Goal: Information Seeking & Learning: Learn about a topic

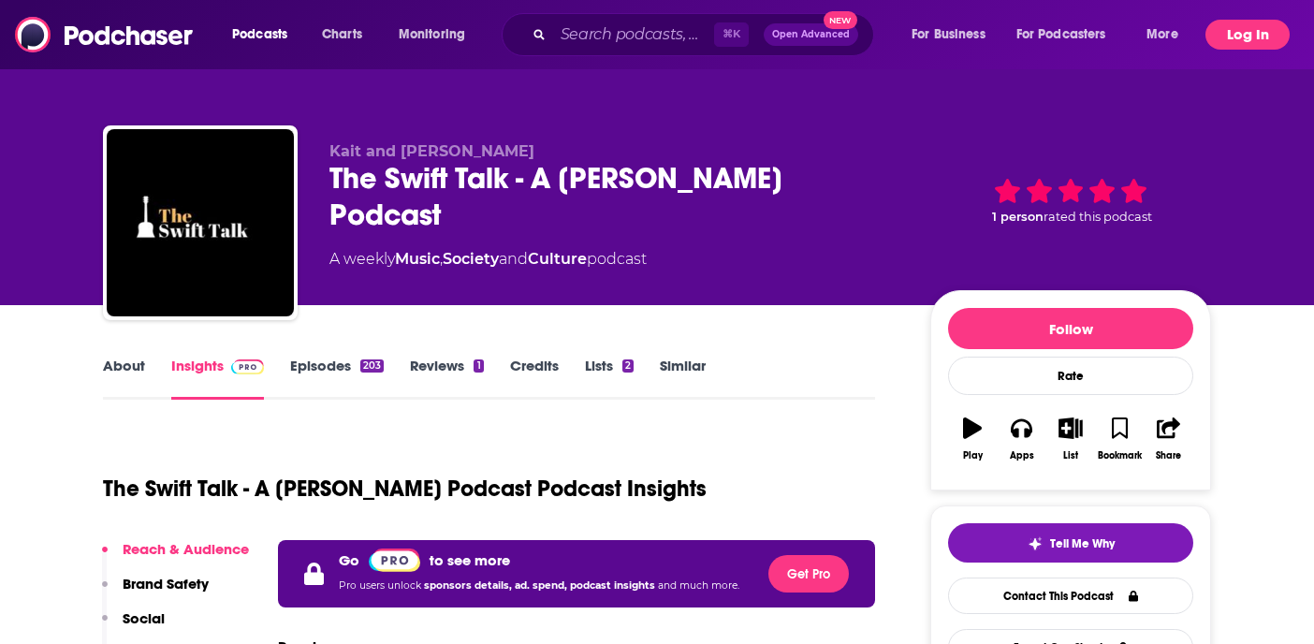
click at [1266, 41] on button "Log In" at bounding box center [1248, 35] width 84 height 30
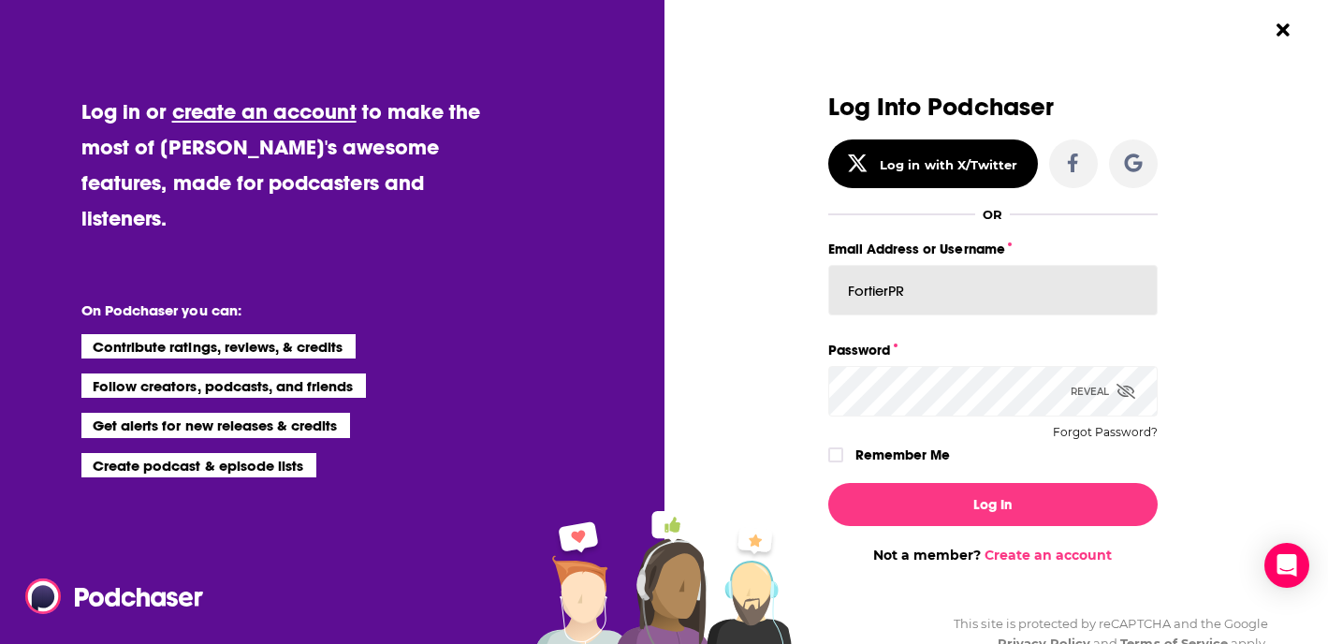
drag, startPoint x: 1006, startPoint y: 296, endPoint x: 580, endPoint y: 252, distance: 428.2
type input "[EMAIL_ADDRESS][DOMAIN_NAME]"
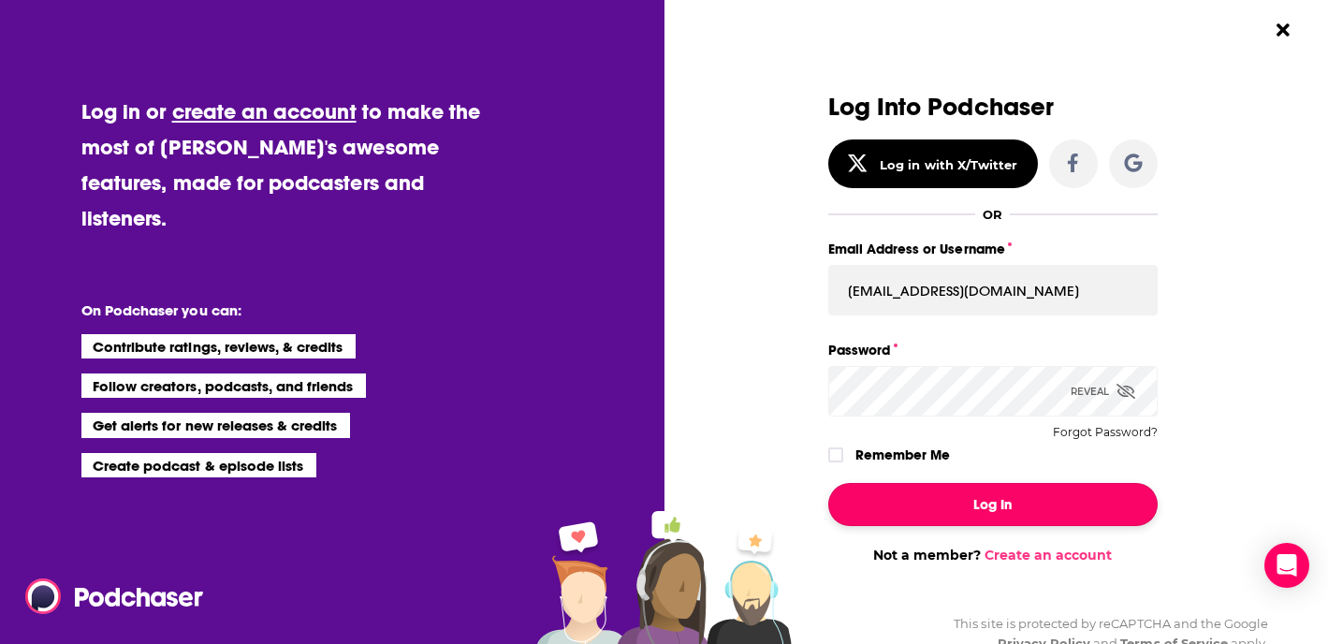
click at [1051, 508] on button "Log In" at bounding box center [992, 504] width 329 height 43
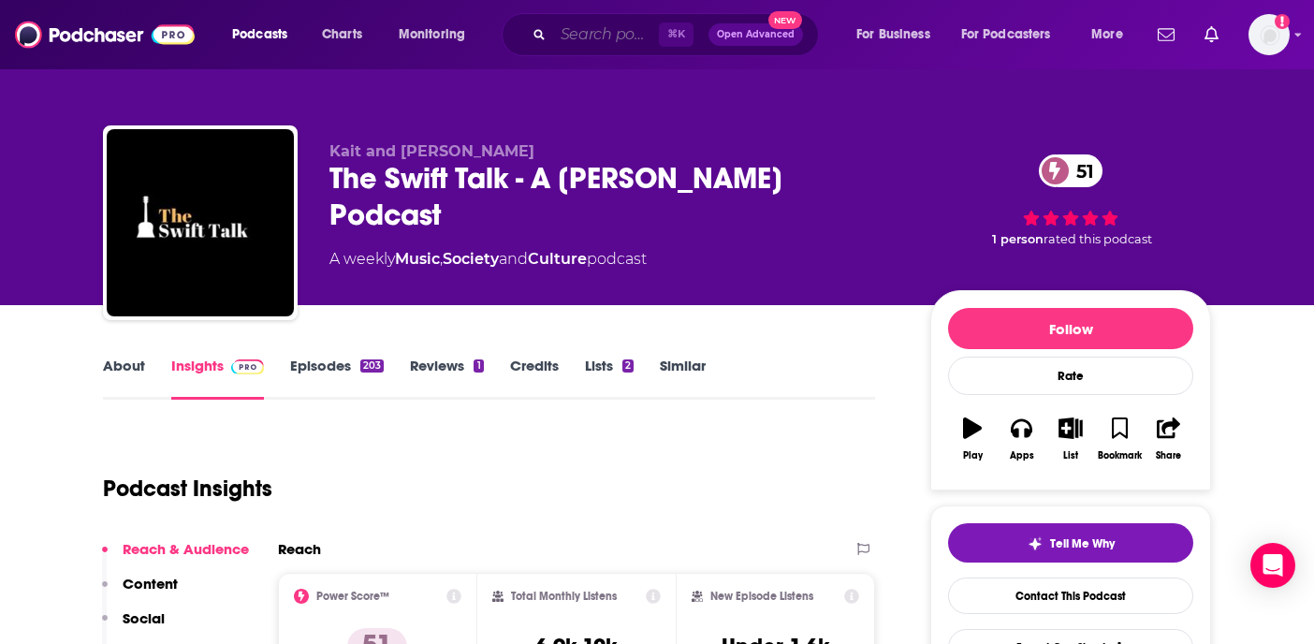
click at [603, 34] on input "Search podcasts, credits, & more..." at bounding box center [606, 35] width 106 height 30
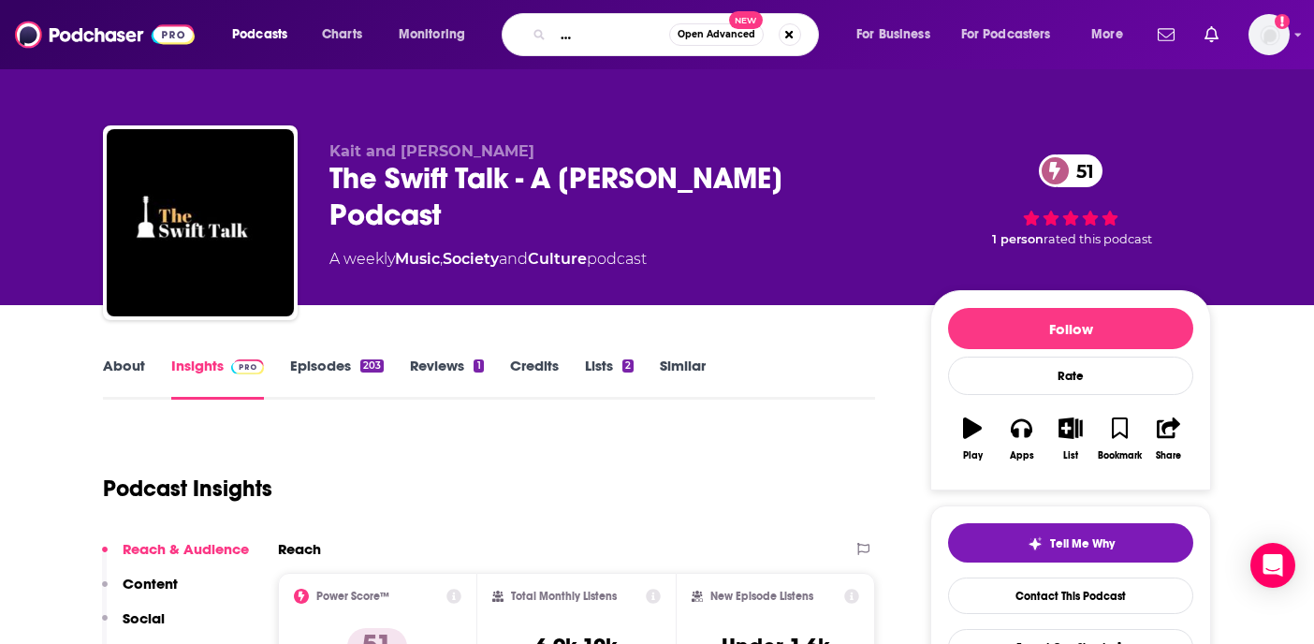
scroll to position [0, 100]
type input "follow your different podcast"
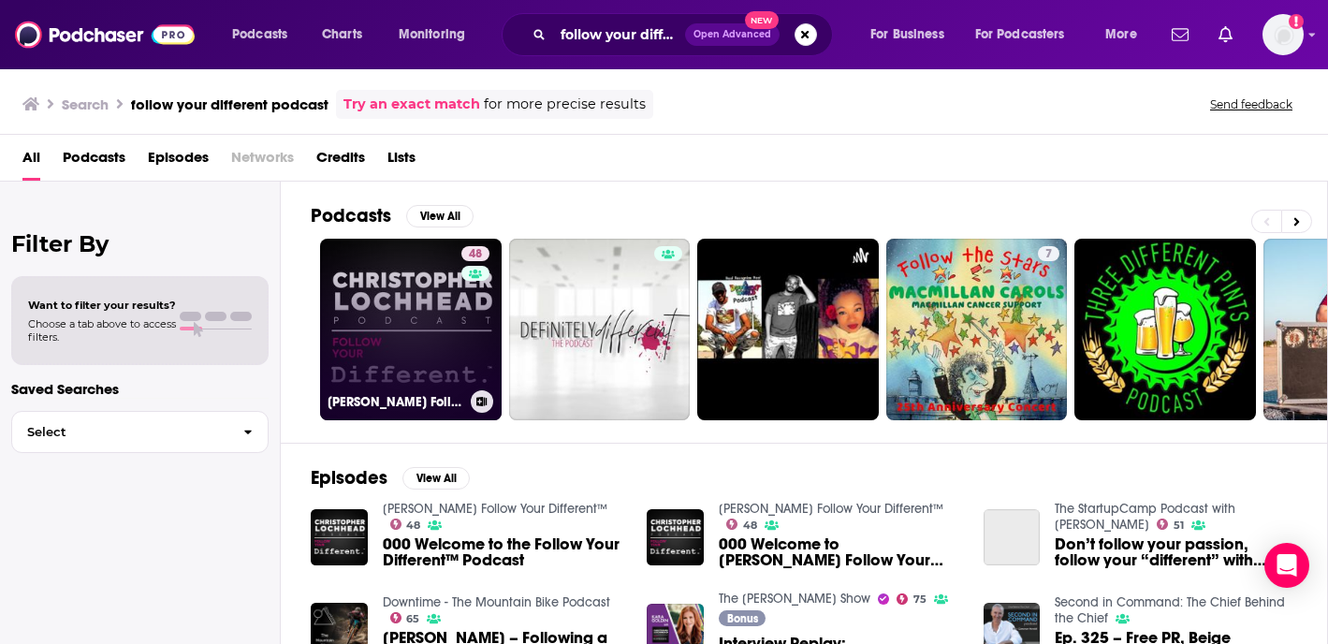
click at [423, 344] on link "48 [PERSON_NAME] Follow Your Different™" at bounding box center [411, 330] width 182 height 182
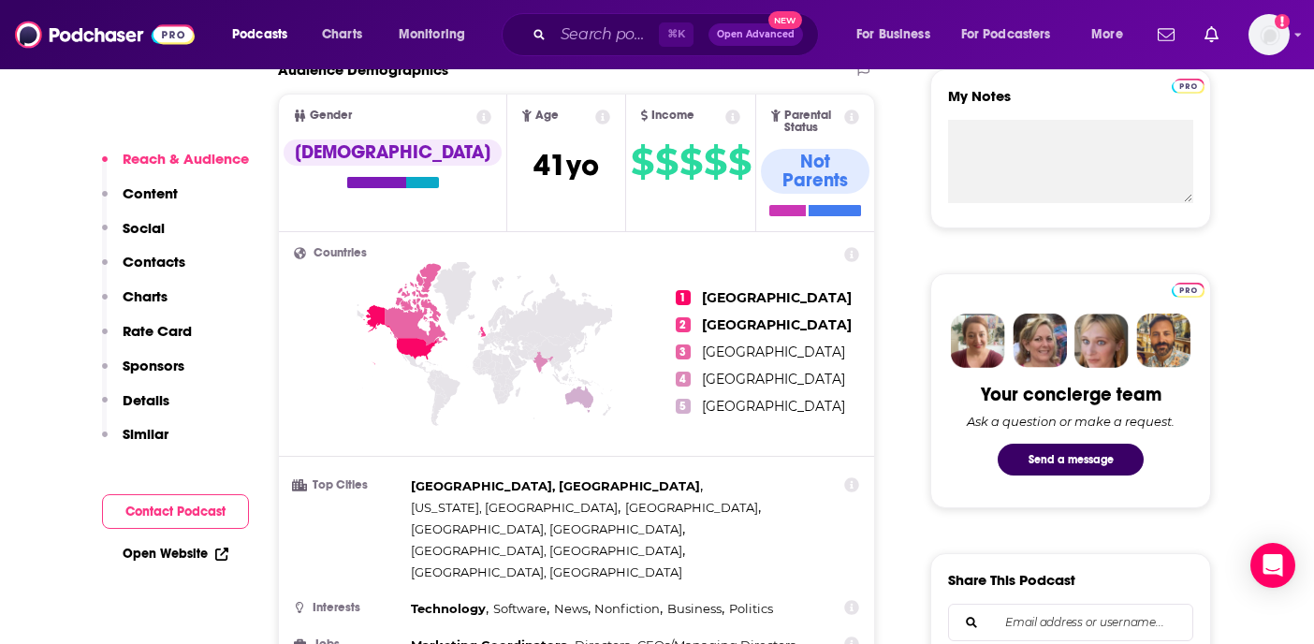
scroll to position [794, 0]
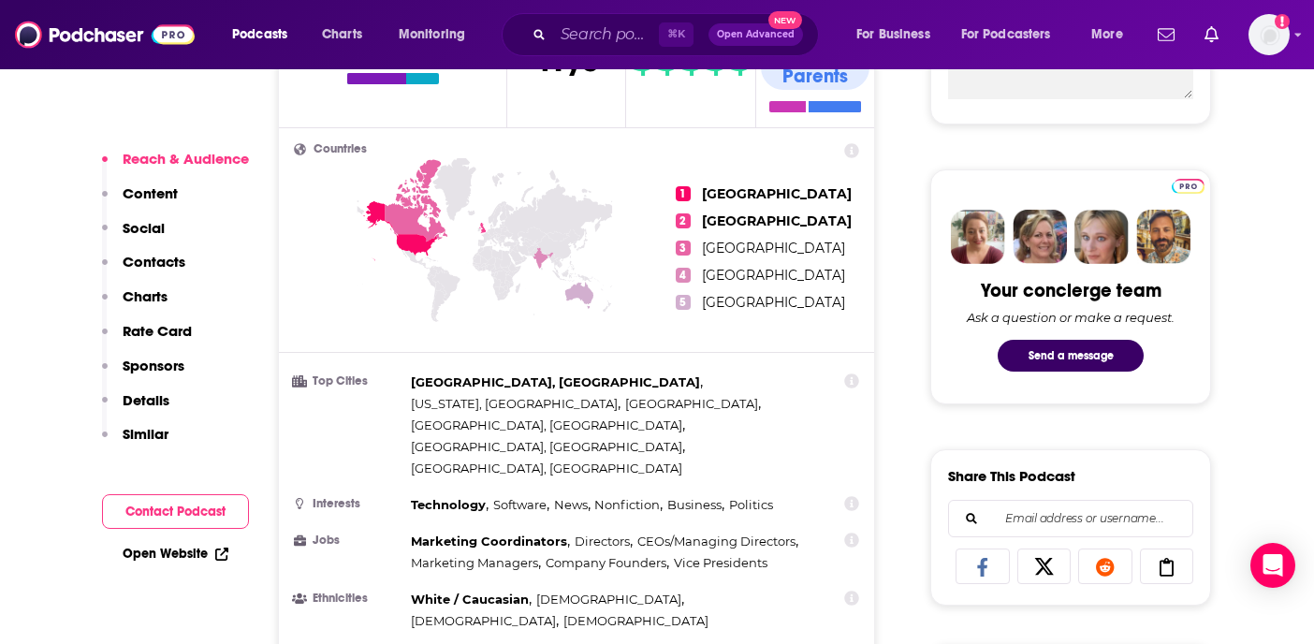
click at [164, 405] on p "Details" at bounding box center [146, 400] width 47 height 18
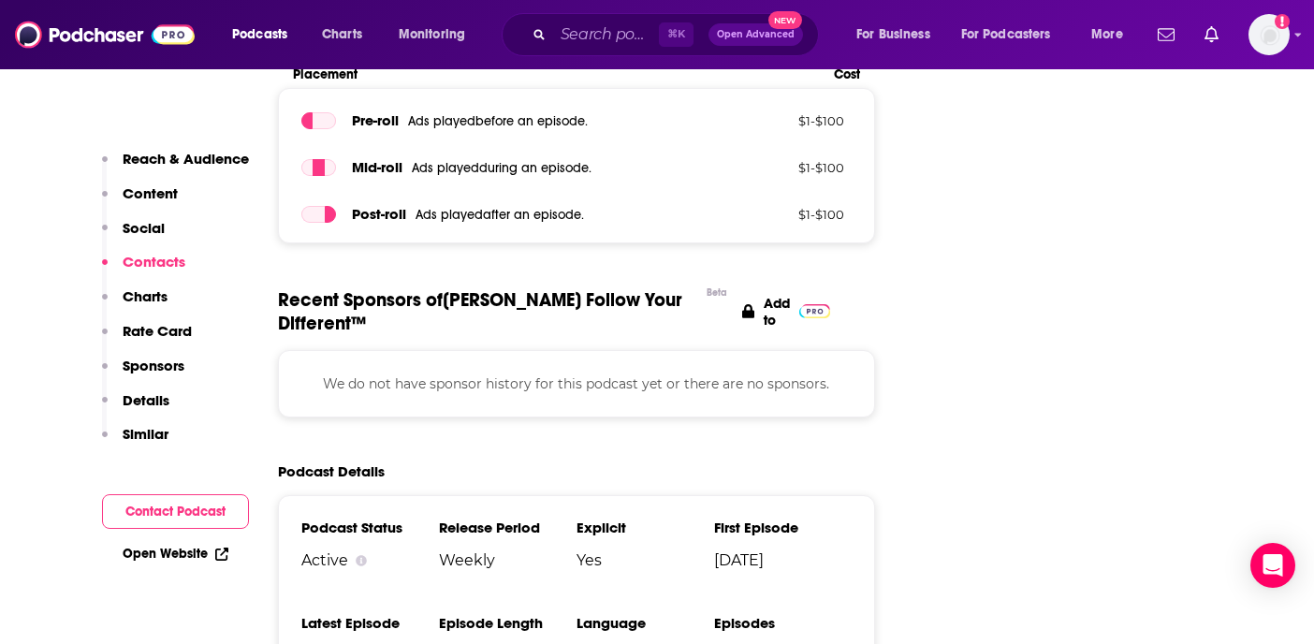
scroll to position [0, 0]
